Goal: Information Seeking & Learning: Learn about a topic

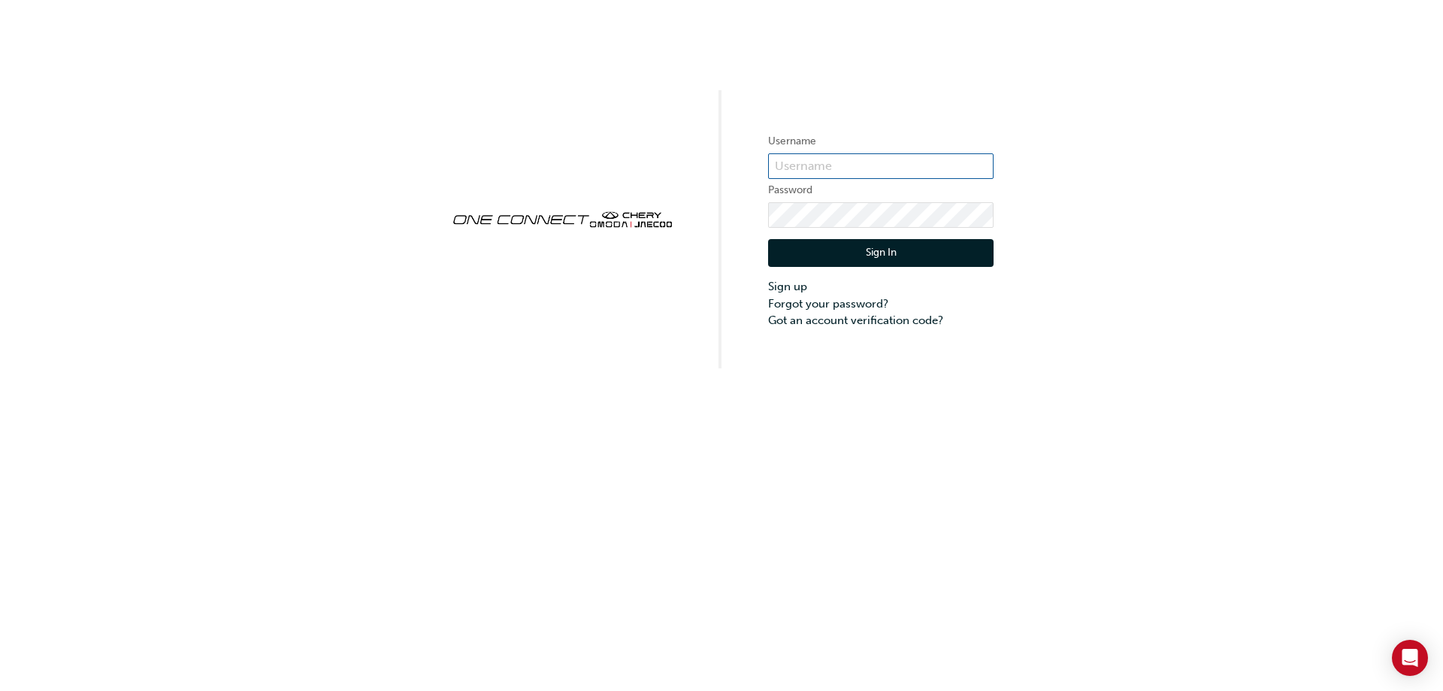
type input "ONE00051"
click at [848, 253] on button "Sign In" at bounding box center [880, 253] width 225 height 29
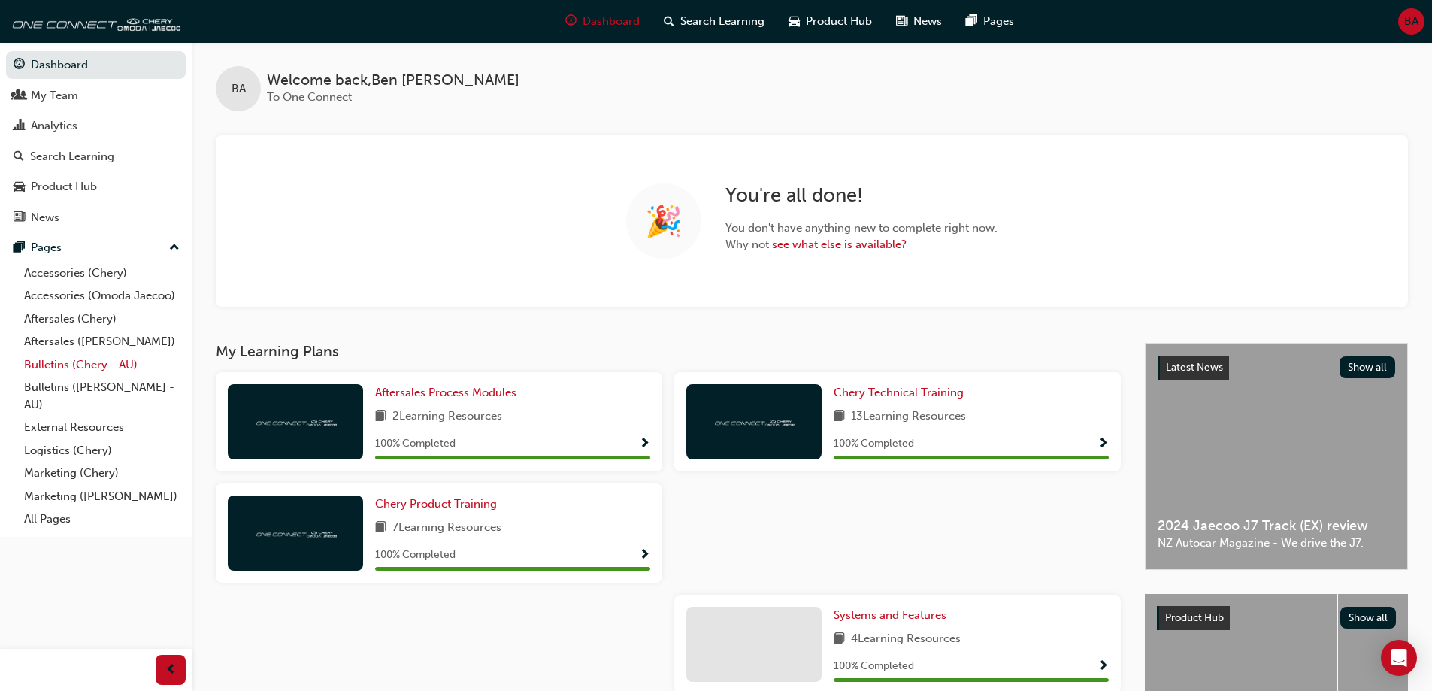
click at [86, 368] on link "Bulletins (Chery - AU)" at bounding box center [102, 364] width 168 height 23
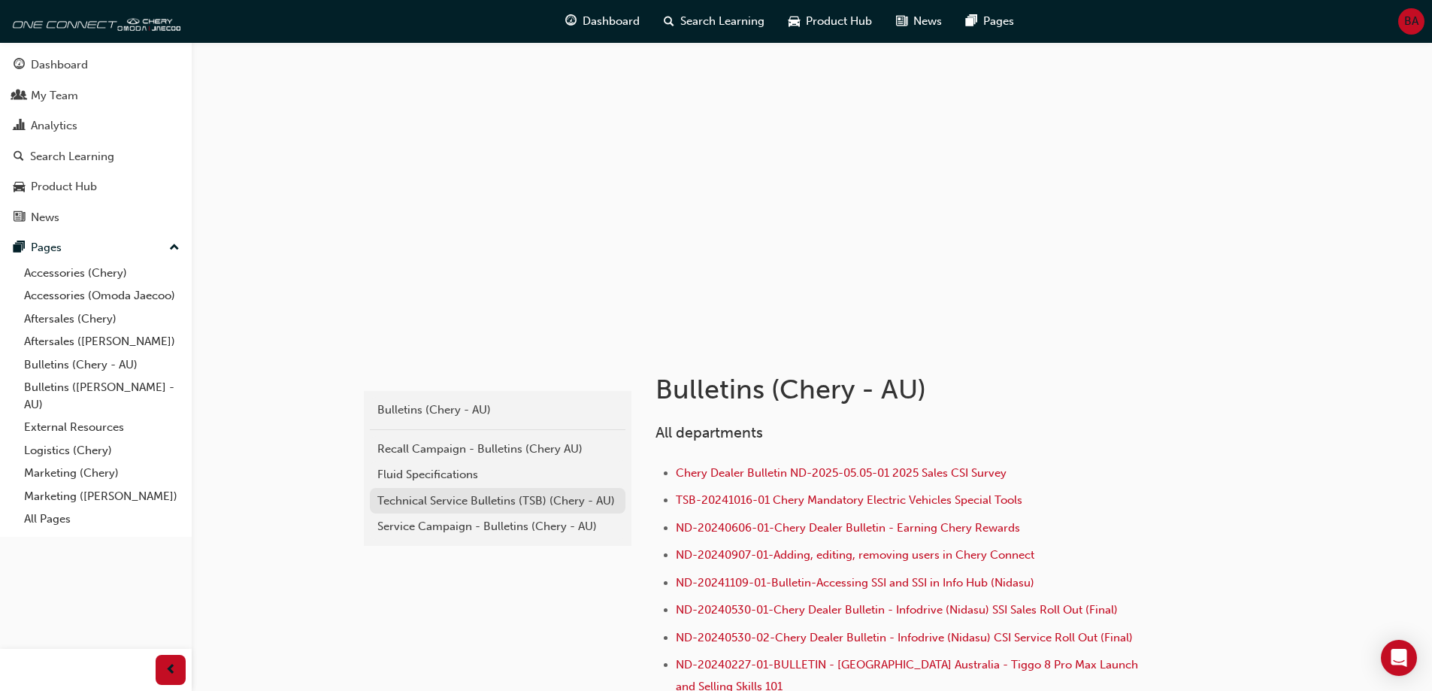
click at [525, 494] on div "Technical Service Bulletins (TSB) (Chery - AU)" at bounding box center [497, 500] width 241 height 17
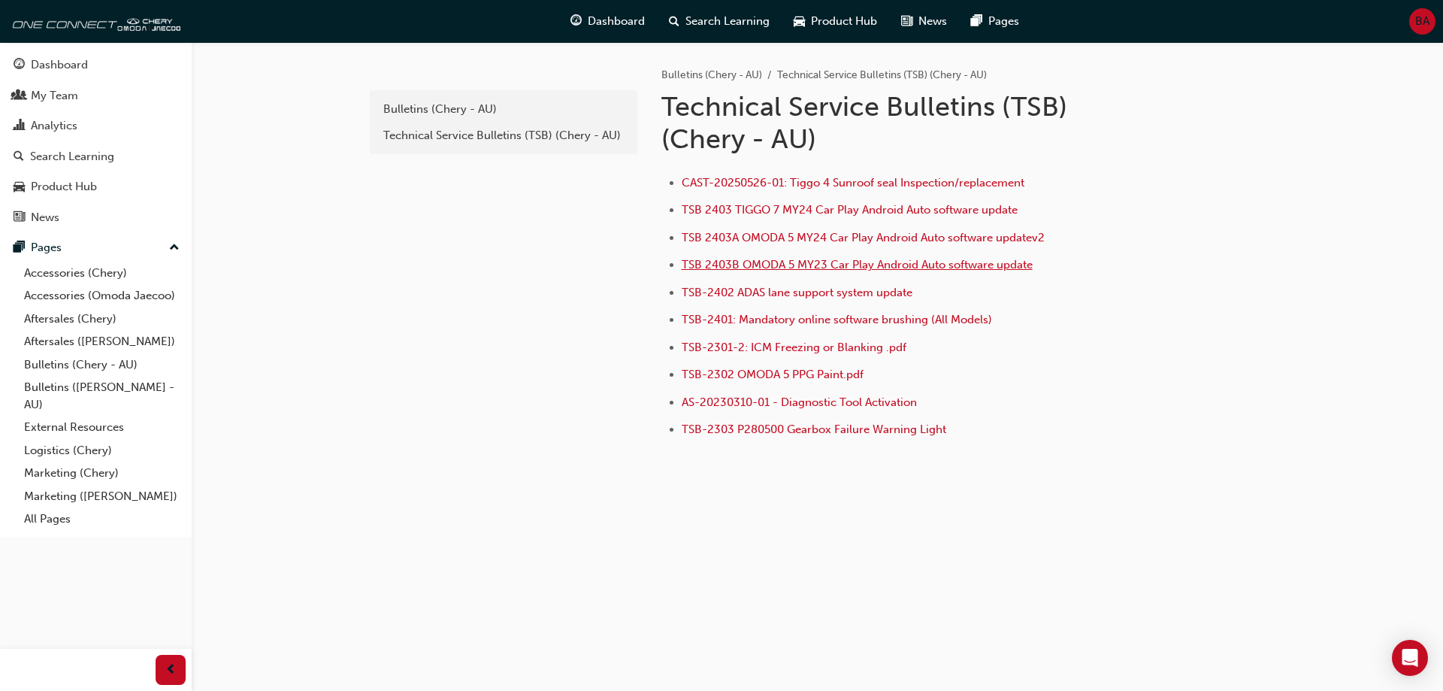
click at [905, 269] on span "TSB 2403B OMODA 5 MY23 Car Play Android Auto software update" at bounding box center [857, 265] width 351 height 14
